Goal: Check status

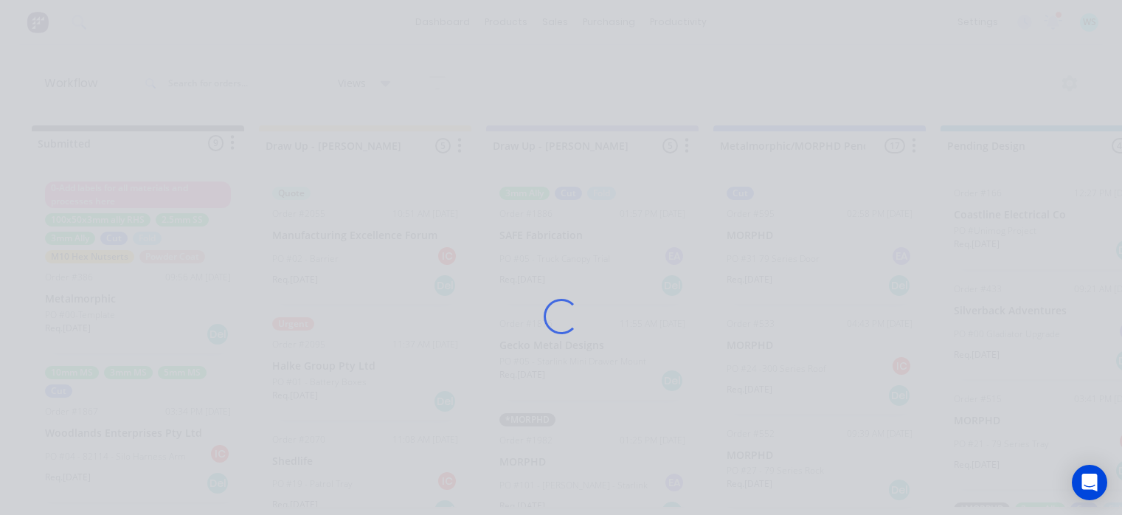
scroll to position [0, 2141]
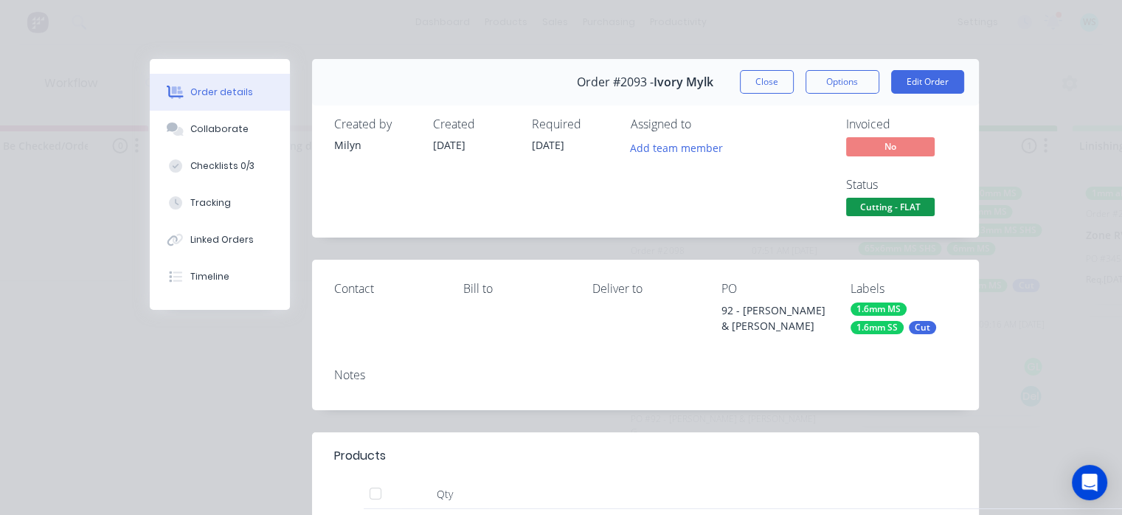
click at [860, 193] on div "Status Cutting - FLAT" at bounding box center [901, 199] width 111 height 43
click at [860, 202] on span "Cutting - FLAT" at bounding box center [890, 207] width 89 height 18
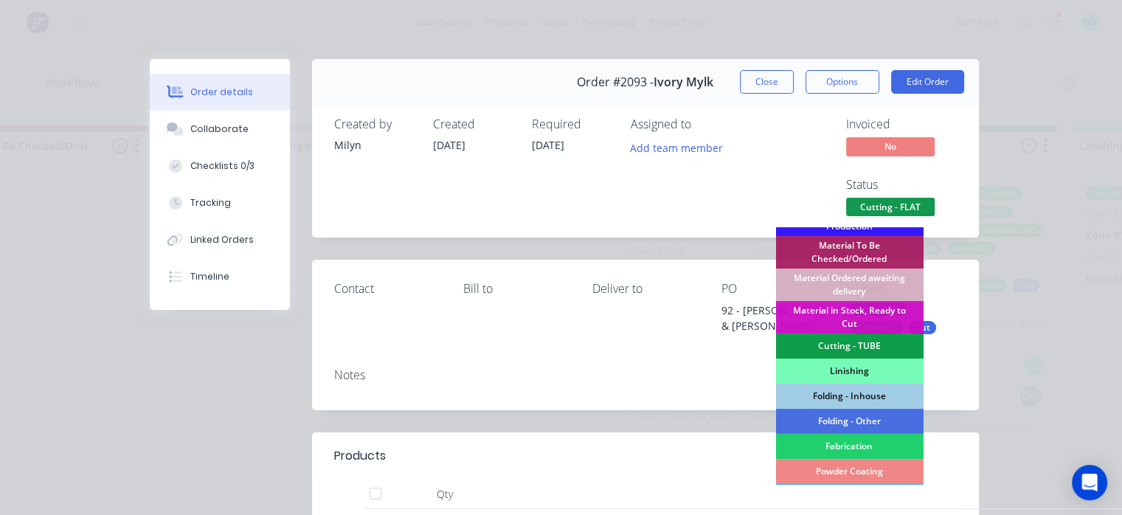
scroll to position [440, 0]
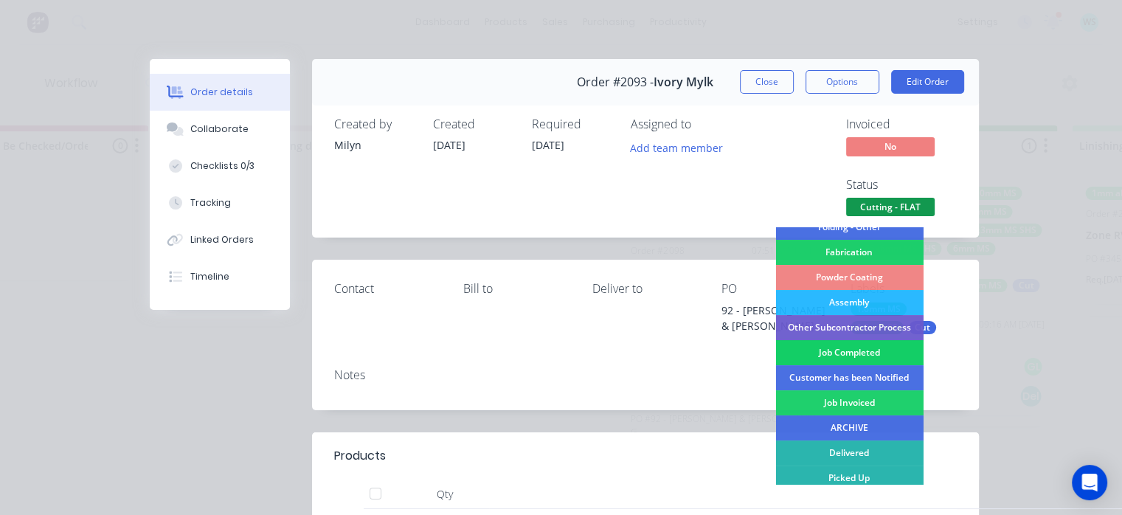
click at [841, 353] on div "Job Completed" at bounding box center [849, 352] width 148 height 25
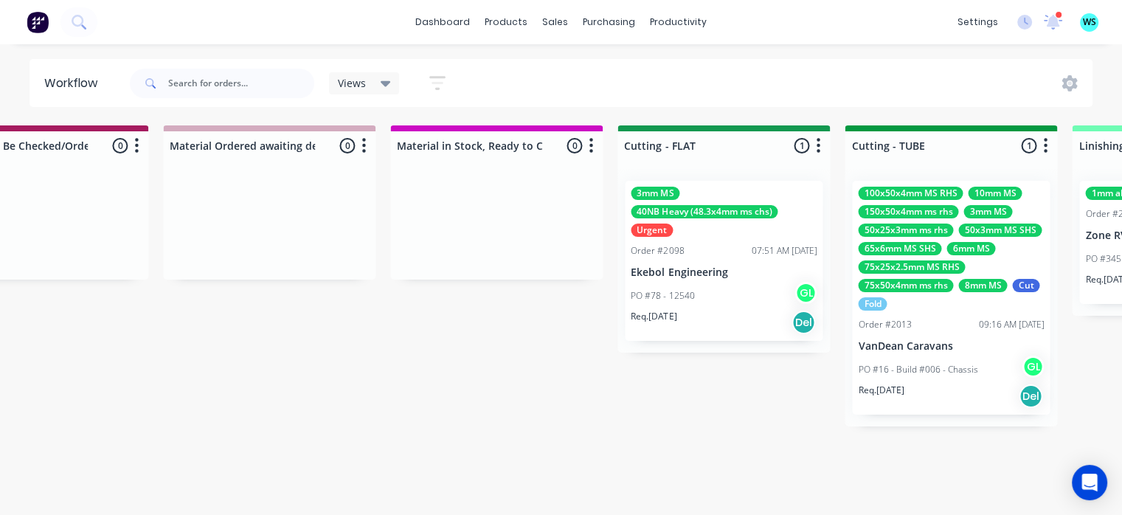
scroll to position [0, 42]
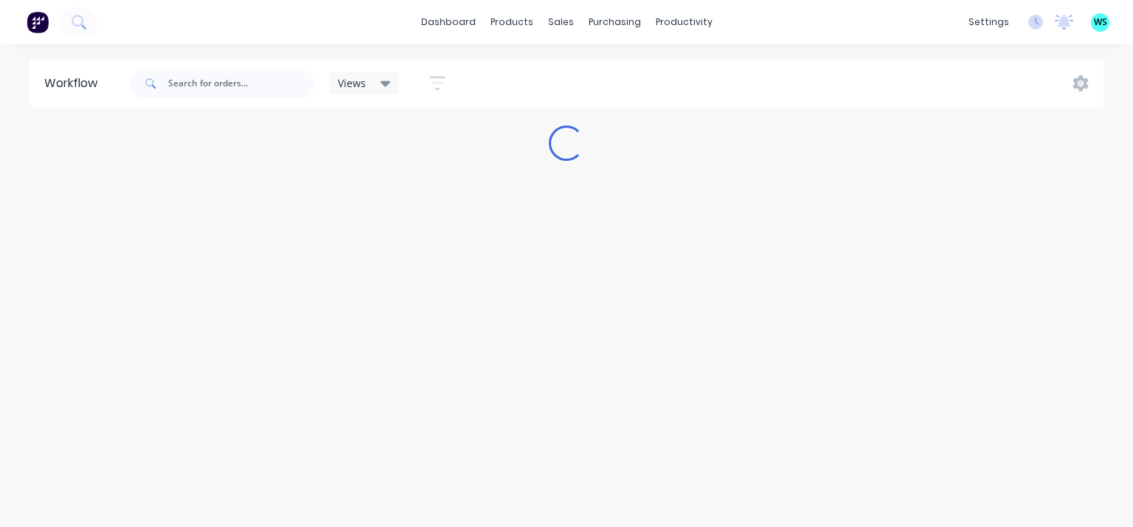
click at [936, 250] on div "Workflow Views Save new view None (Default) edit [PERSON_NAME] edit [PERSON_NAM…" at bounding box center [566, 278] width 1133 height 438
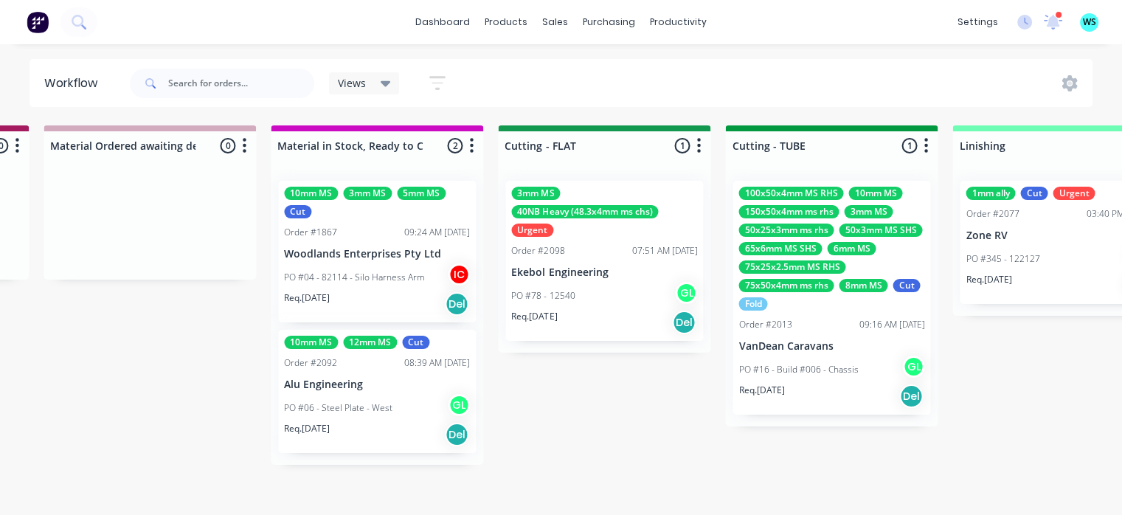
scroll to position [0, 2270]
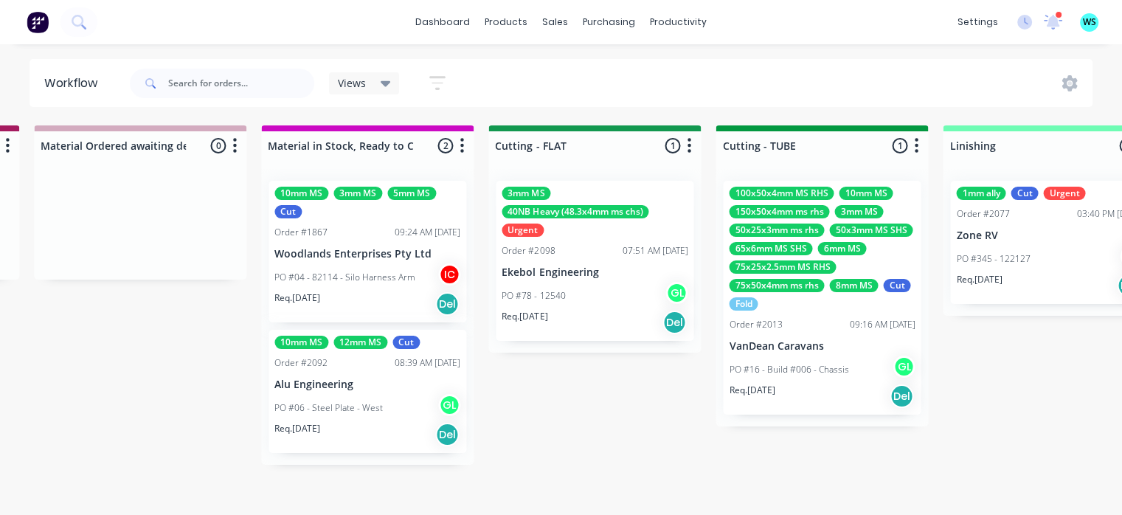
click at [348, 263] on div "PO #04 - 82114 - Silo Harness Arm IC" at bounding box center [367, 277] width 186 height 28
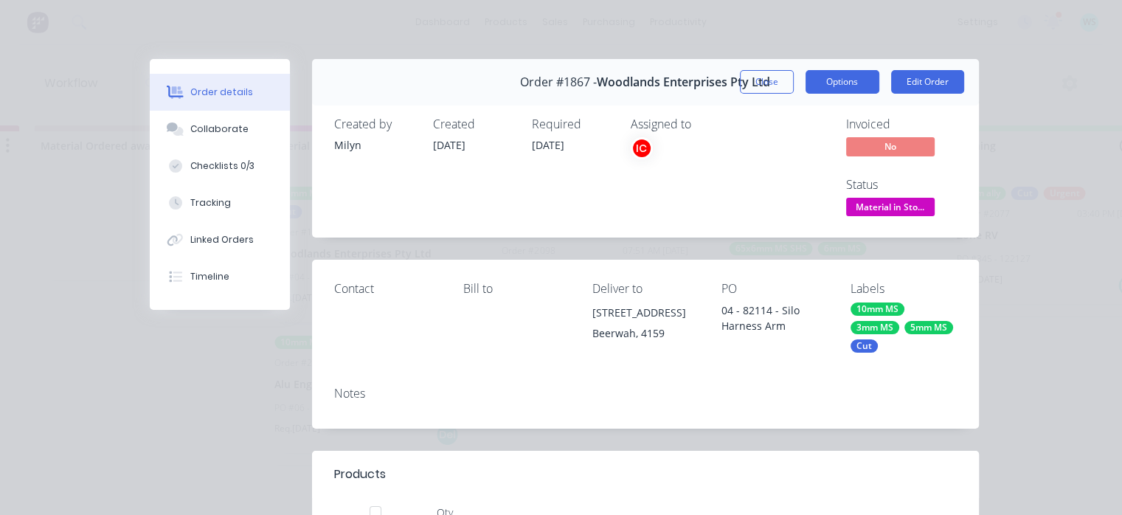
click at [820, 91] on button "Options" at bounding box center [843, 82] width 74 height 24
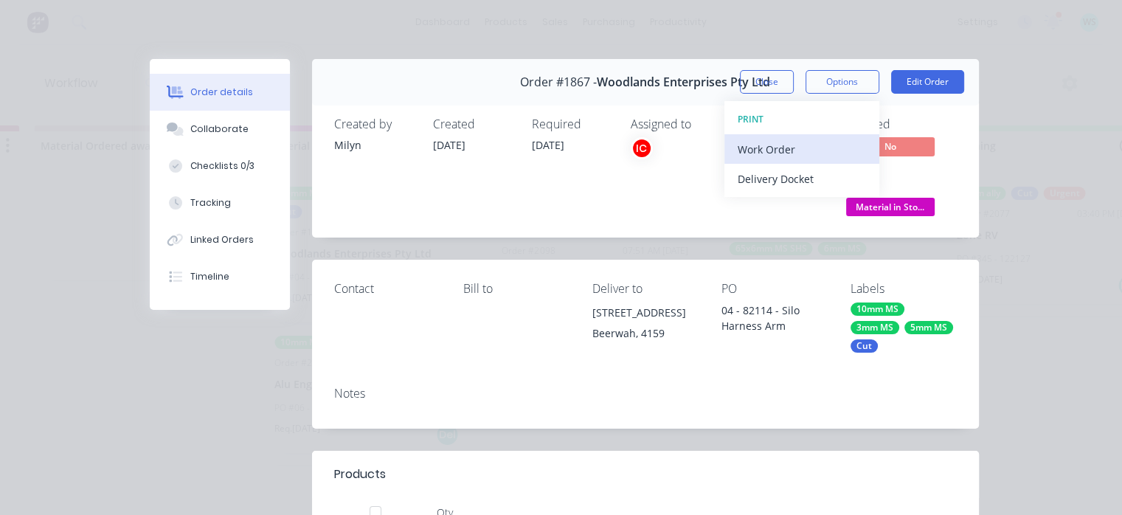
click at [767, 158] on div "Work Order" at bounding box center [802, 149] width 128 height 21
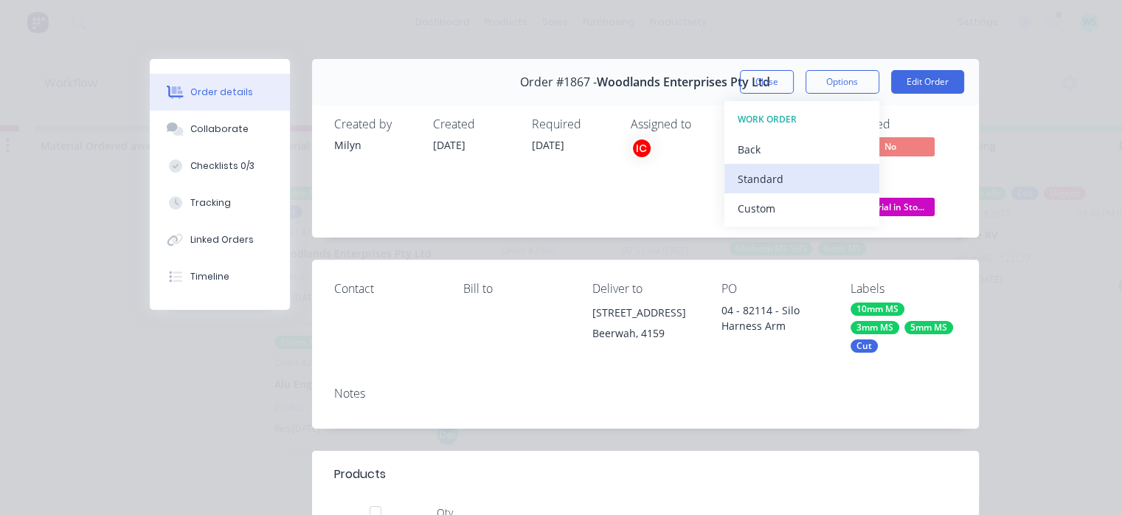
click at [752, 177] on div "Standard" at bounding box center [802, 178] width 128 height 21
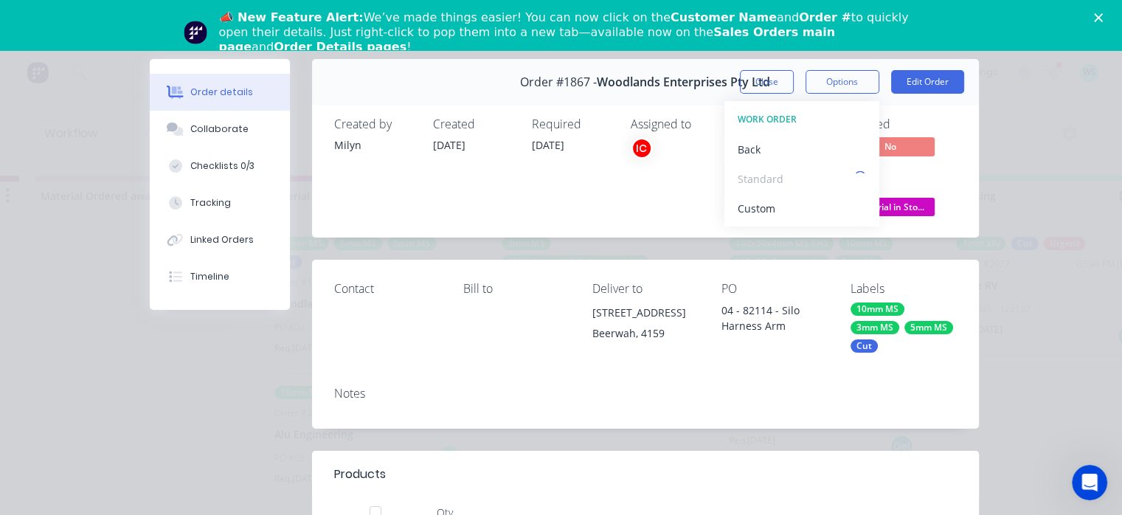
scroll to position [0, 0]
click at [815, 156] on div "Invoiced No Status Material in Sto..." at bounding box center [867, 168] width 179 height 103
click at [745, 87] on button "Close" at bounding box center [767, 82] width 54 height 24
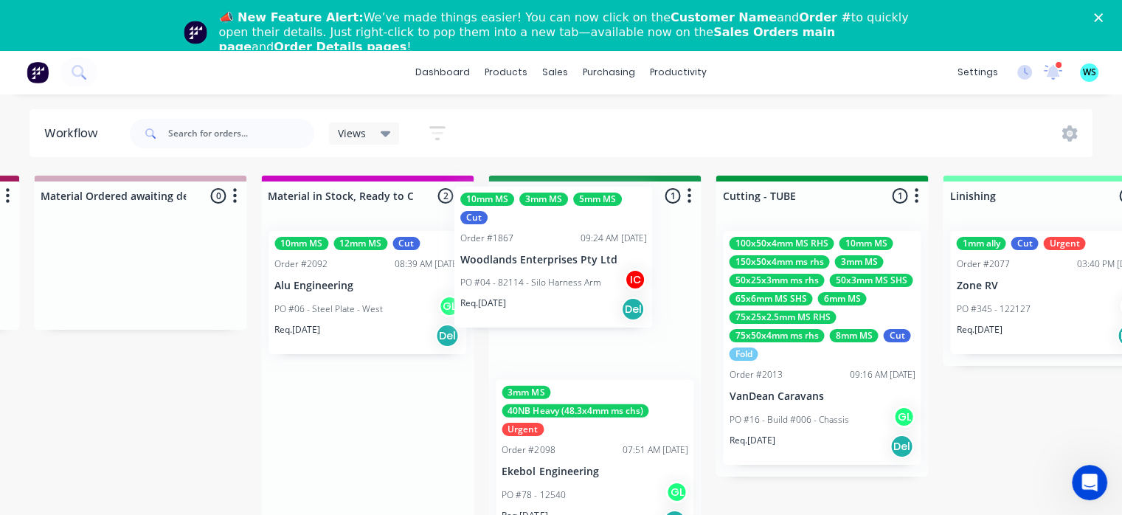
drag, startPoint x: 363, startPoint y: 332, endPoint x: 579, endPoint y: 281, distance: 222.1
click at [579, 281] on div "Submitted 7 Status colour #273444 hex #273444 Save Cancel Summaries Total order…" at bounding box center [661, 366] width 5884 height 381
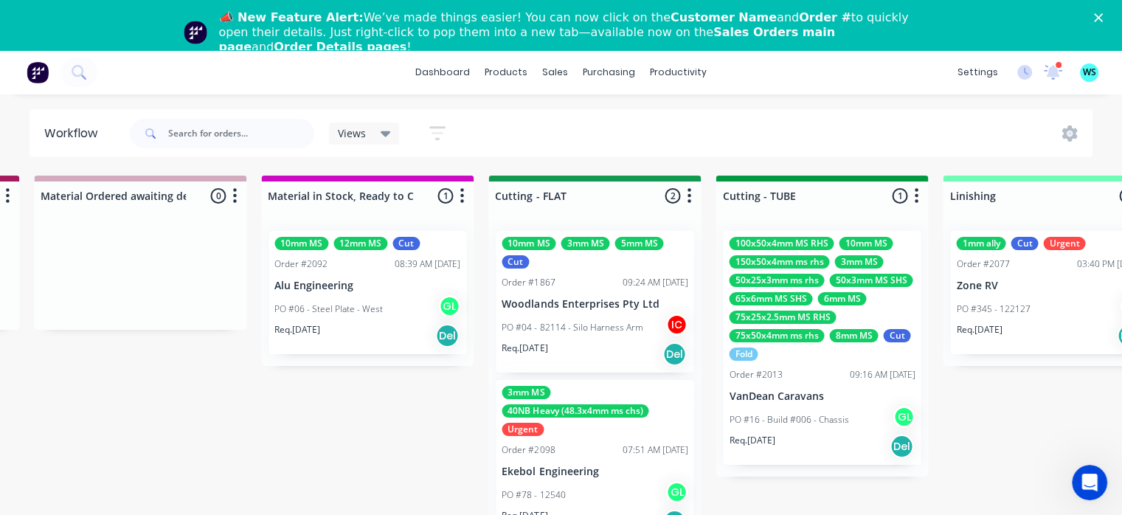
click at [334, 312] on p "PO #06 - Steel Plate - West" at bounding box center [328, 309] width 108 height 13
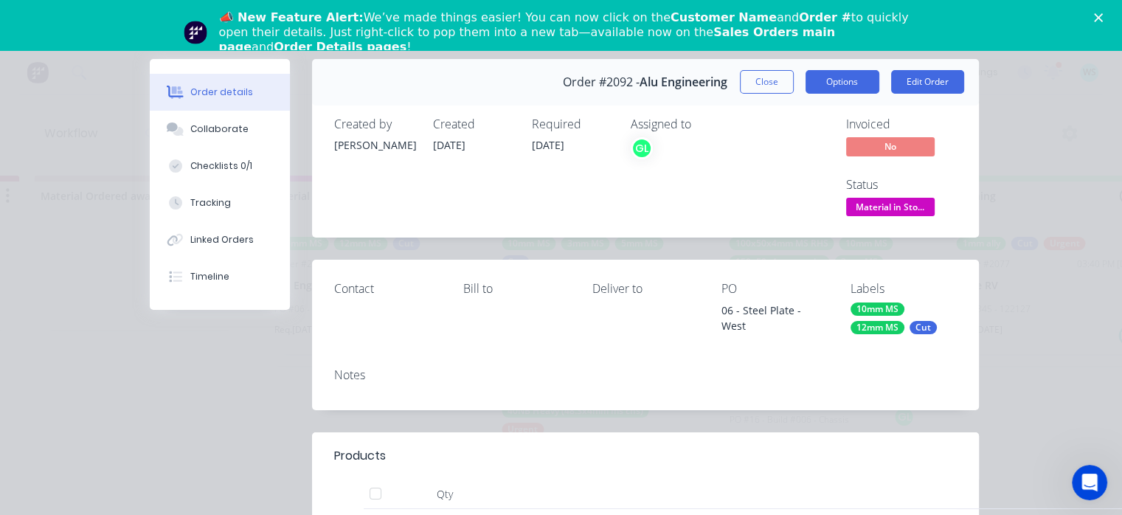
click at [828, 77] on button "Options" at bounding box center [843, 82] width 74 height 24
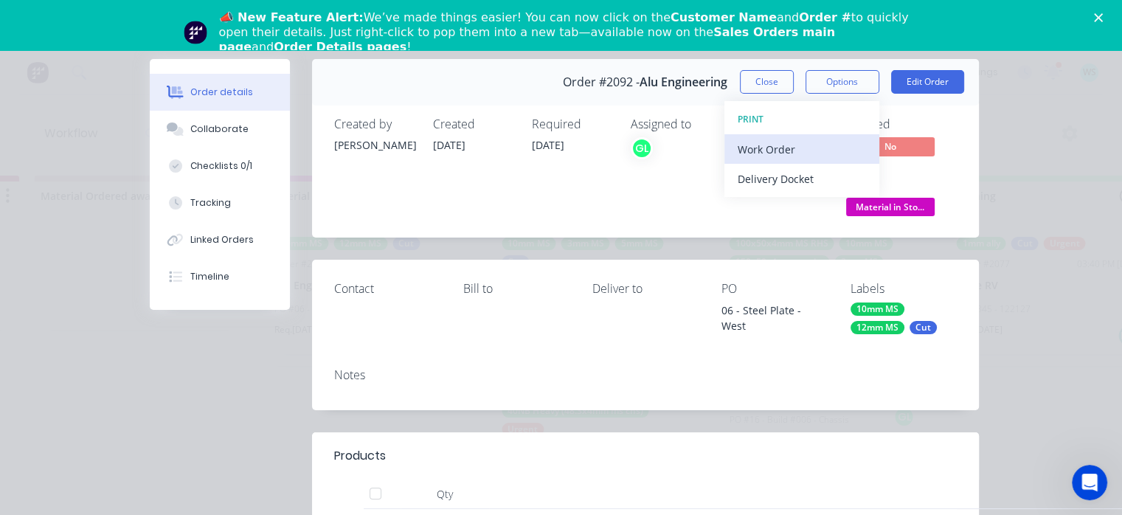
click at [769, 136] on button "Work Order" at bounding box center [802, 149] width 155 height 30
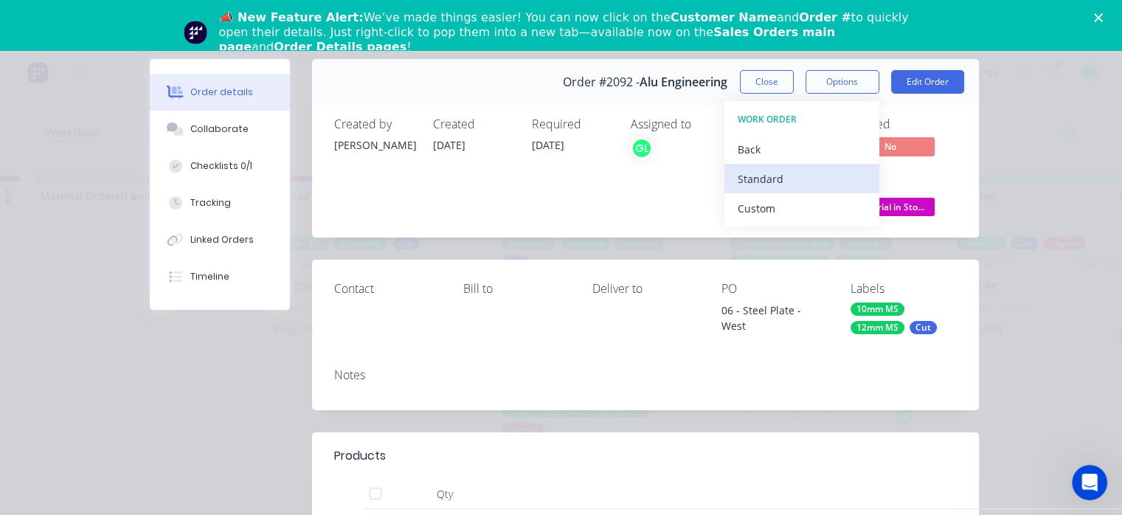
click at [756, 182] on div "Standard" at bounding box center [802, 178] width 128 height 21
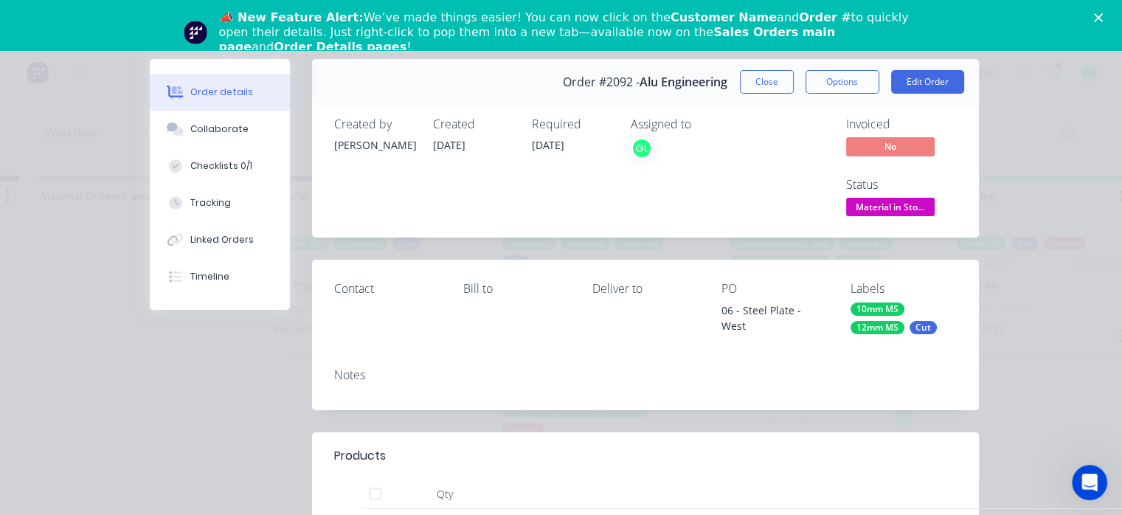
click at [809, 219] on div "Invoiced No Status Material in Sto..." at bounding box center [867, 168] width 179 height 103
click at [838, 208] on div "Invoiced No Status Material in Sto..." at bounding box center [867, 168] width 179 height 103
click at [847, 205] on span "Material in Sto..." at bounding box center [890, 207] width 89 height 18
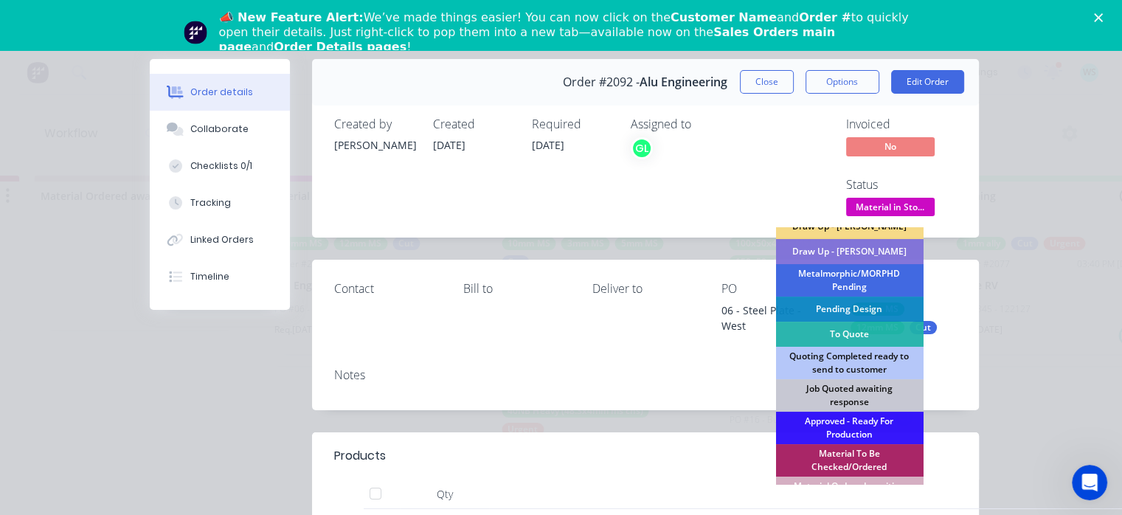
scroll to position [148, 0]
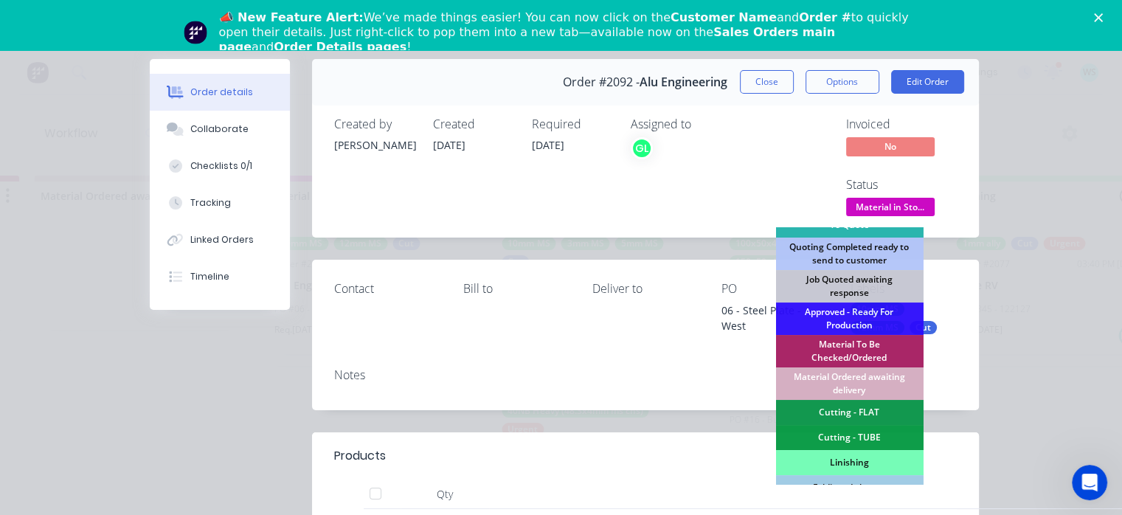
click at [849, 411] on div "Cutting - FLAT" at bounding box center [849, 412] width 148 height 25
